Goal: Task Accomplishment & Management: Manage account settings

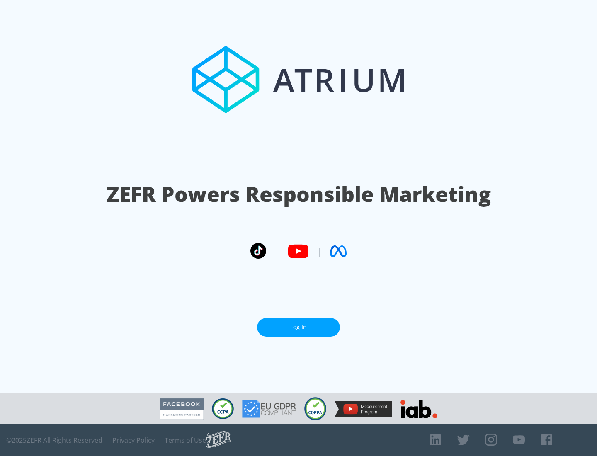
click at [298, 327] on link "Log In" at bounding box center [298, 327] width 83 height 19
